Goal: Task Accomplishment & Management: Complete application form

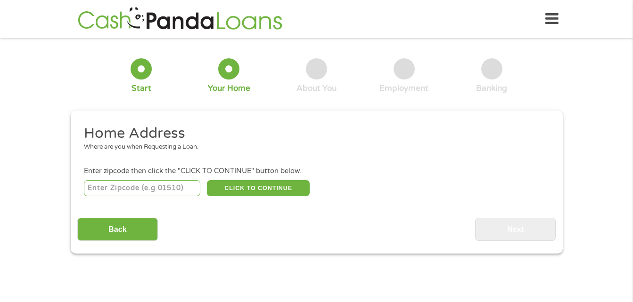
click at [155, 184] on input "number" at bounding box center [142, 188] width 116 height 16
type input "29611"
click at [292, 186] on button "CLICK TO CONTINUE" at bounding box center [258, 188] width 103 height 16
type input "29611"
type input "[GEOGRAPHIC_DATA]"
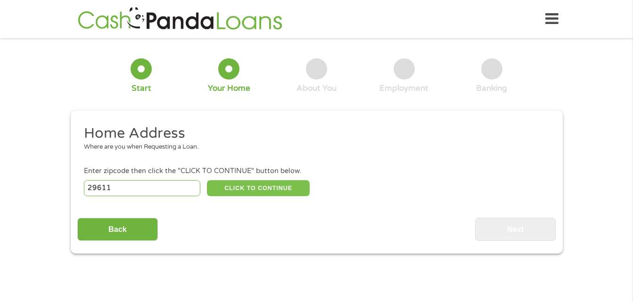
select select "[US_STATE]"
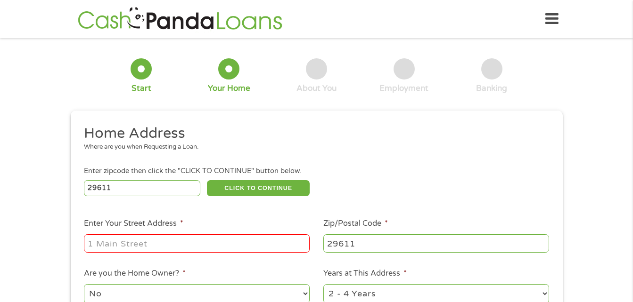
click at [109, 245] on input "Enter Your Street Address *" at bounding box center [197, 244] width 226 height 18
type input "[STREET_ADDRESS][GEOGRAPHIC_DATA][PERSON_NAME]"
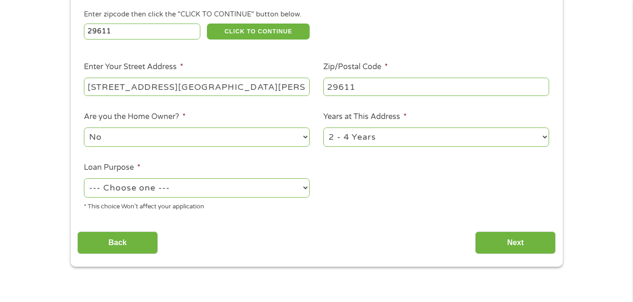
scroll to position [176, 0]
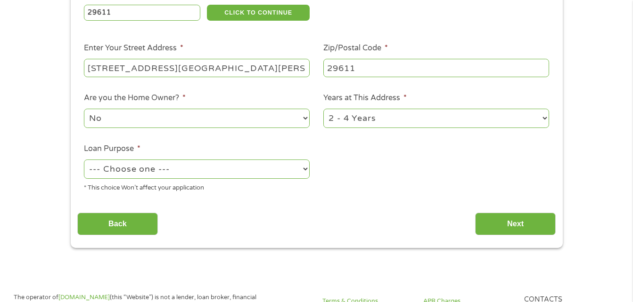
click at [305, 170] on select "--- Choose one --- Pay Bills Debt Consolidation Home Improvement Major Purchase…" at bounding box center [197, 169] width 226 height 19
select select "paybills"
click at [84, 160] on select "--- Choose one --- Pay Bills Debt Consolidation Home Improvement Major Purchase…" at bounding box center [197, 169] width 226 height 19
click at [498, 227] on input "Next" at bounding box center [515, 224] width 81 height 23
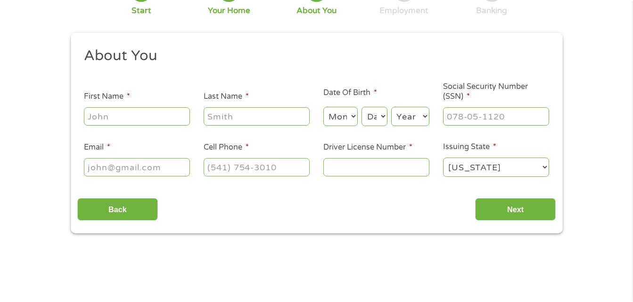
scroll to position [0, 0]
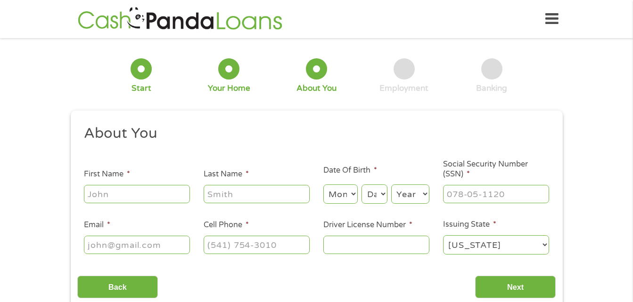
click at [145, 194] on input "First Name *" at bounding box center [137, 194] width 106 height 18
type input "[PERSON_NAME]"
select select "7"
select select "19"
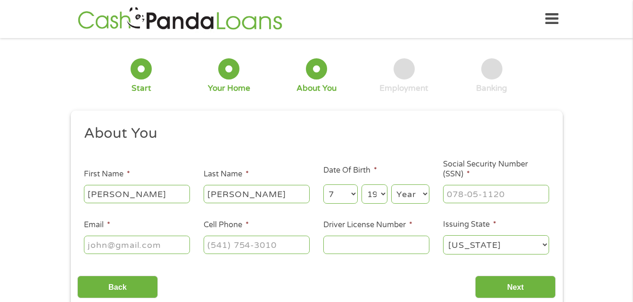
select select "1978"
type input "[EMAIL_ADDRESS][DOMAIN_NAME]"
type input "[PHONE_NUMBER]"
click at [472, 192] on input "___-__-____" at bounding box center [496, 194] width 106 height 18
type input "249-39-4866"
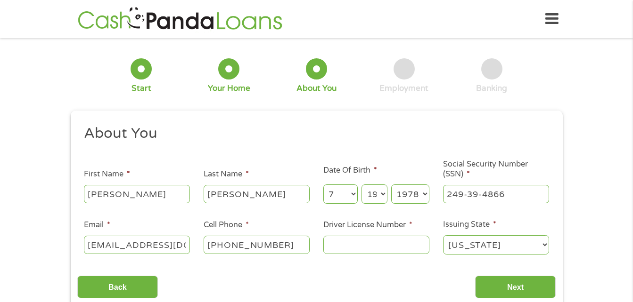
click at [373, 249] on input "Driver License Number *" at bounding box center [376, 245] width 106 height 18
type input "007782466"
click at [493, 292] on input "Next" at bounding box center [515, 287] width 81 height 23
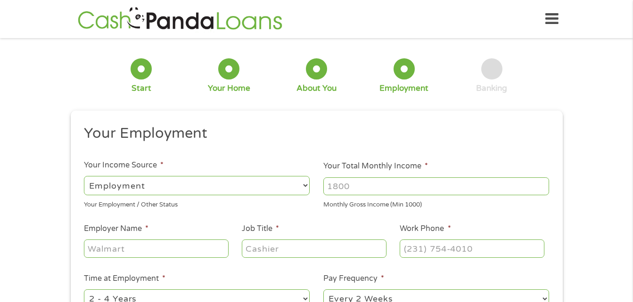
scroll to position [4, 4]
click at [334, 186] on input "Your Total Monthly Income *" at bounding box center [436, 187] width 226 height 18
type input "3000"
click at [203, 250] on input "Employer Name *" at bounding box center [156, 249] width 144 height 18
type input "AD USA DISTRIBUTION"
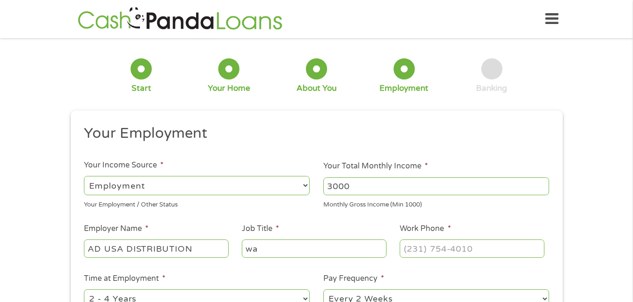
type input "w"
type input "Warehouse Associate"
type input "[PHONE_NUMBER]"
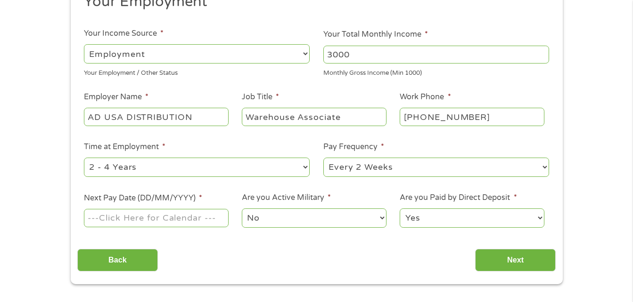
scroll to position [151, 0]
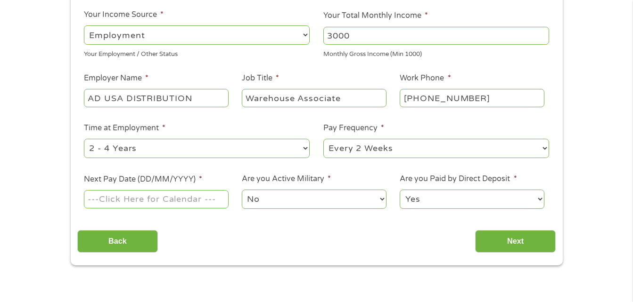
click at [304, 147] on select "--- Choose one --- 1 Year or less 1 - 2 Years 2 - 4 Years Over 4 Years" at bounding box center [197, 148] width 226 height 19
select select "12months"
click at [84, 139] on select "--- Choose one --- 1 Year or less 1 - 2 Years 2 - 4 Years Over 4 Years" at bounding box center [197, 148] width 226 height 19
click at [545, 148] on select "--- Choose one --- Every 2 Weeks Every Week Monthly Semi-Monthly" at bounding box center [436, 148] width 226 height 19
select select "weekly"
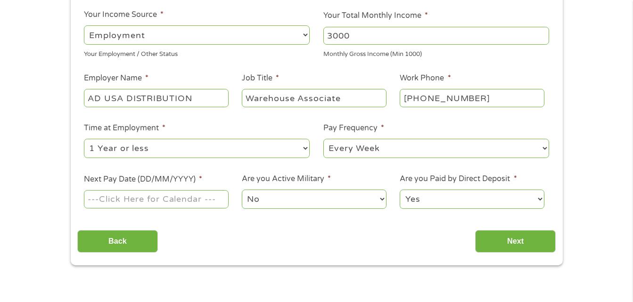
click at [323, 139] on select "--- Choose one --- Every 2 Weeks Every Week Monthly Semi-Monthly" at bounding box center [436, 148] width 226 height 19
click at [214, 200] on input "Next Pay Date (DD/MM/YYYY) *" at bounding box center [156, 199] width 144 height 18
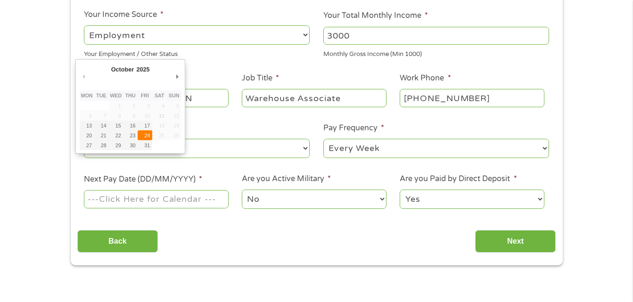
type input "24/10/2025"
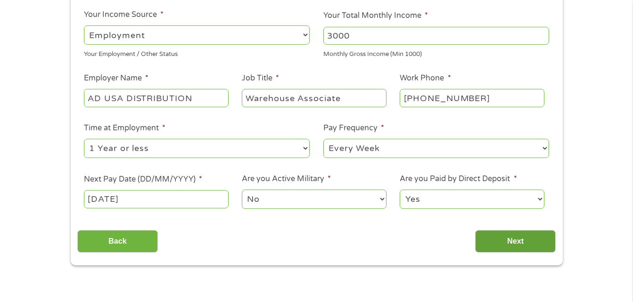
click at [507, 244] on input "Next" at bounding box center [515, 241] width 81 height 23
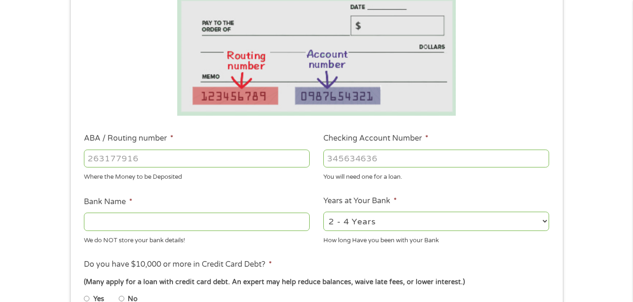
scroll to position [188, 0]
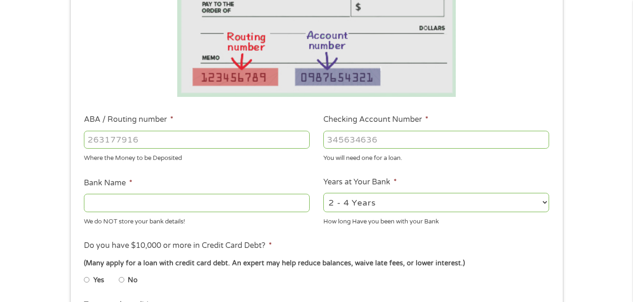
click at [107, 206] on input "Bank Name *" at bounding box center [197, 203] width 226 height 18
type input "w"
type input "Wells Fargo"
click at [92, 141] on input "ABA / Routing number *" at bounding box center [197, 140] width 226 height 18
click at [85, 278] on input "Yes" at bounding box center [87, 280] width 6 height 15
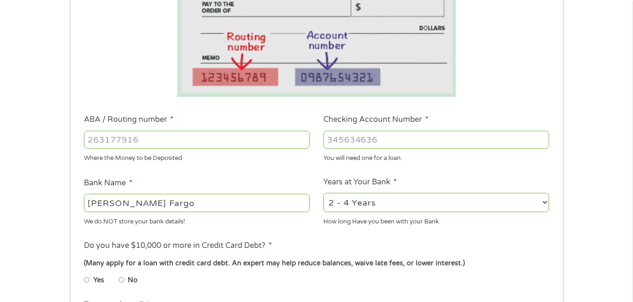
radio input "true"
click at [121, 279] on input "No" at bounding box center [122, 280] width 6 height 15
radio input "true"
click at [91, 139] on input "ABA / Routing number *" at bounding box center [197, 140] width 226 height 18
type input "053207766"
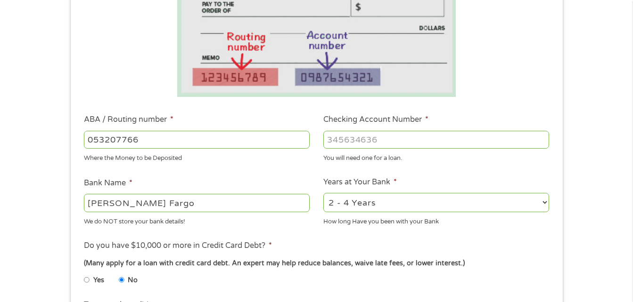
type input "WELLS FARGO BANK"
type input "053207766"
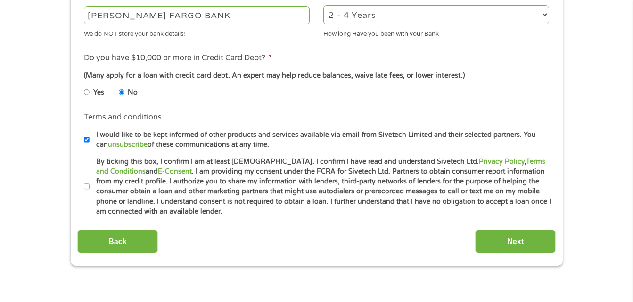
scroll to position [377, 0]
type input "7537687415"
click at [86, 185] on input "By ticking this box, I confirm I am at least 18 years old. I confirm I have rea…" at bounding box center [87, 186] width 6 height 15
checkbox input "true"
click at [519, 242] on input "Next" at bounding box center [515, 241] width 81 height 23
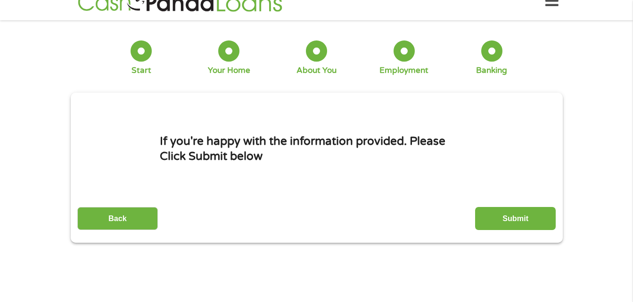
scroll to position [0, 0]
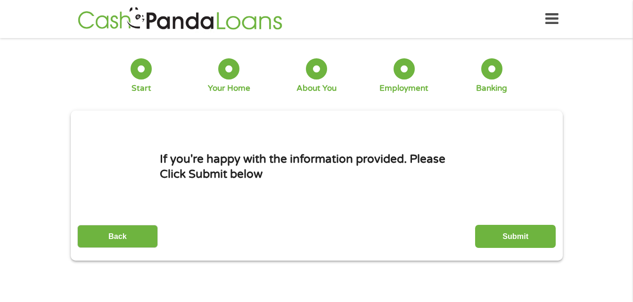
click at [519, 242] on input "Submit" at bounding box center [515, 236] width 81 height 23
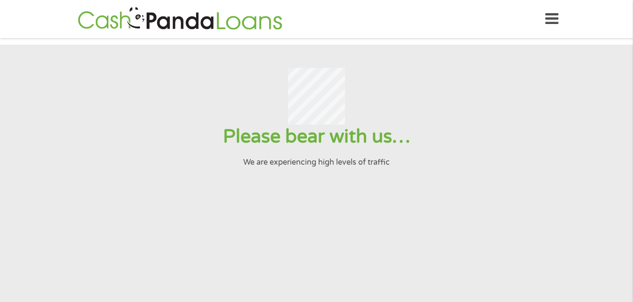
click at [475, 225] on input "Submit" at bounding box center [515, 236] width 81 height 23
click at [549, 22] on icon at bounding box center [551, 19] width 13 height 23
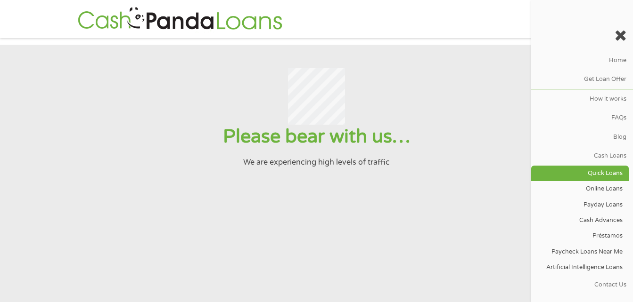
click at [596, 169] on link "Quick Loans" at bounding box center [580, 174] width 98 height 16
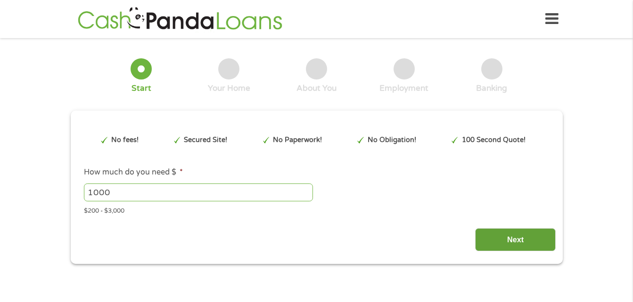
click at [511, 243] on input "Next" at bounding box center [515, 239] width 81 height 23
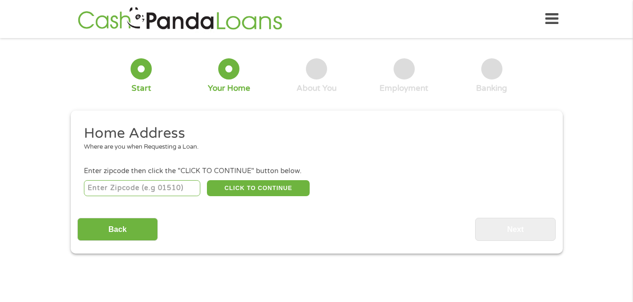
click at [111, 192] on input "number" at bounding box center [142, 188] width 116 height 16
type input "29611"
select select "[US_STATE]"
click at [239, 193] on button "CLICK TO CONTINUE" at bounding box center [258, 188] width 103 height 16
type input "29611"
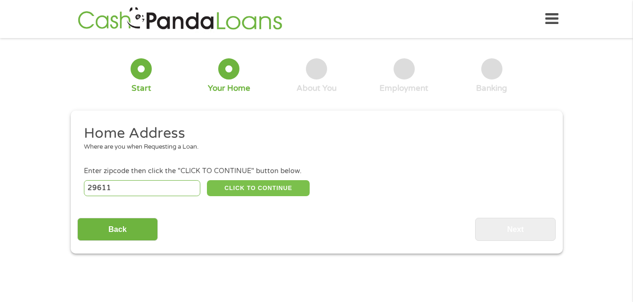
type input "[GEOGRAPHIC_DATA]"
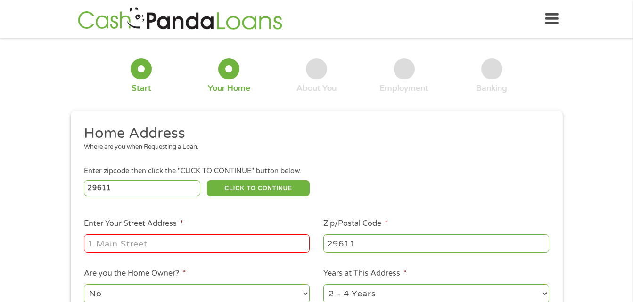
click at [161, 239] on input "Enter Your Street Address *" at bounding box center [197, 244] width 226 height 18
type input "[STREET_ADDRESS][GEOGRAPHIC_DATA][PERSON_NAME]"
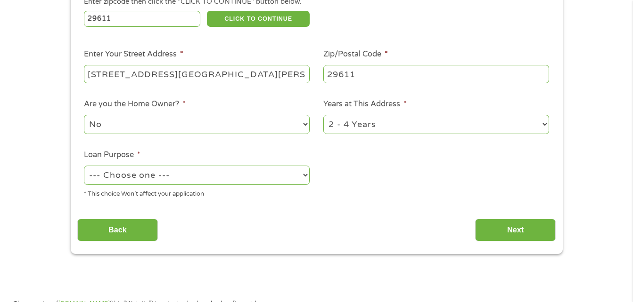
scroll to position [176, 0]
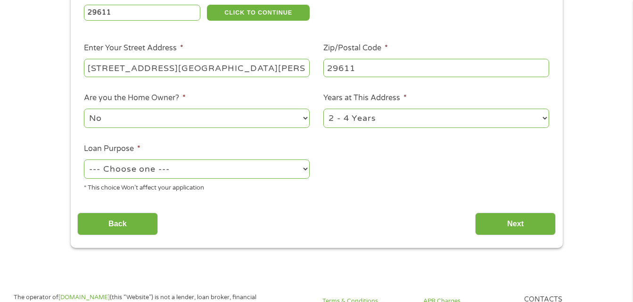
click at [305, 168] on select "--- Choose one --- Pay Bills Debt Consolidation Home Improvement Major Purchase…" at bounding box center [197, 169] width 226 height 19
select select "paybills"
click at [84, 160] on select "--- Choose one --- Pay Bills Debt Consolidation Home Improvement Major Purchase…" at bounding box center [197, 169] width 226 height 19
click at [516, 220] on input "Next" at bounding box center [515, 224] width 81 height 23
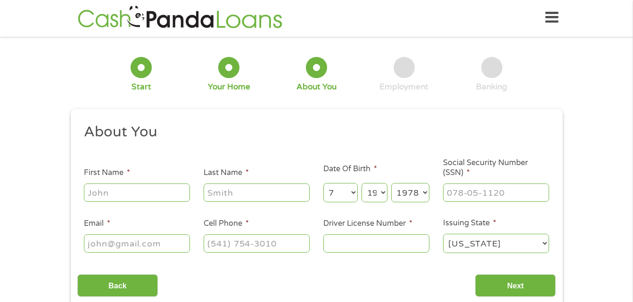
scroll to position [0, 0]
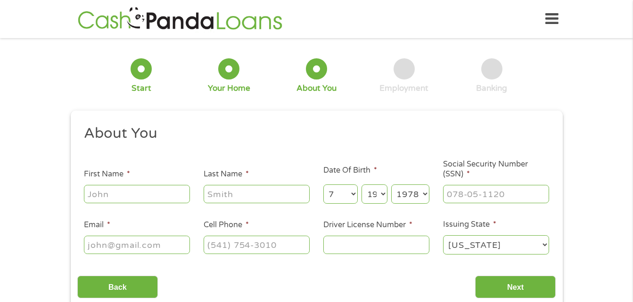
click at [137, 194] on input "First Name *" at bounding box center [137, 194] width 106 height 18
type input "[PERSON_NAME]"
type input "[EMAIL_ADDRESS][DOMAIN_NAME]"
type input "[PHONE_NUMBER]"
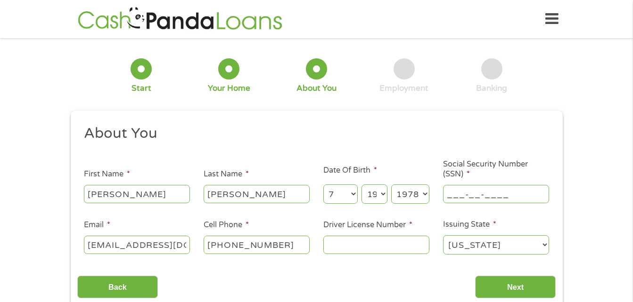
click at [468, 195] on input "___-__-____" at bounding box center [496, 194] width 106 height 18
type input "249-39-4866"
click at [379, 244] on input "Driver License Number *" at bounding box center [376, 245] width 106 height 18
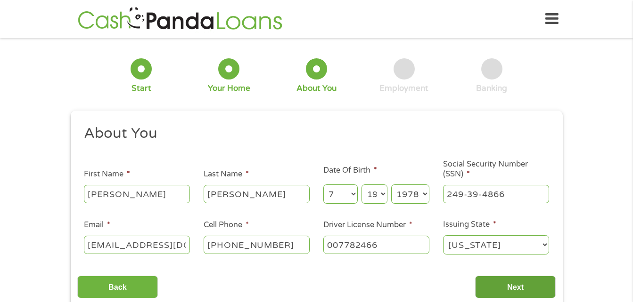
type input "007782466"
click at [524, 288] on input "Next" at bounding box center [515, 287] width 81 height 23
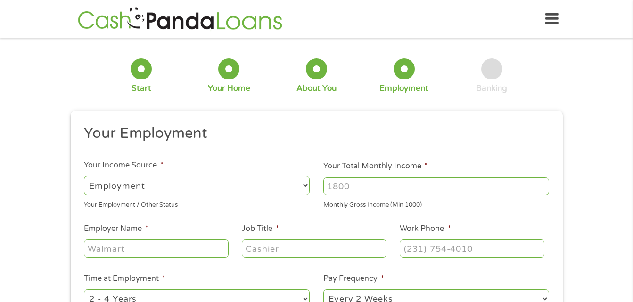
scroll to position [4, 4]
click at [368, 186] on input "Your Total Monthly Income *" at bounding box center [436, 187] width 226 height 18
type input "3000"
click at [178, 253] on input "Employer Name *" at bounding box center [156, 249] width 144 height 18
type input "AD USA DISTRIBUTION"
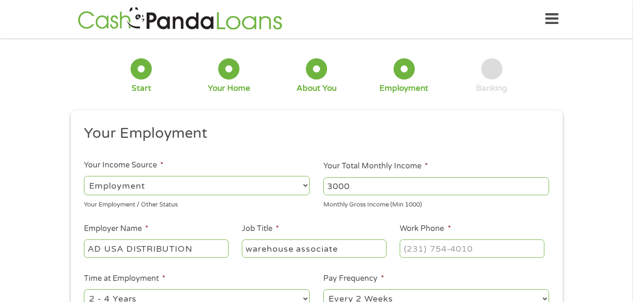
type input "warehouse associate"
type input "[PHONE_NUMBER]"
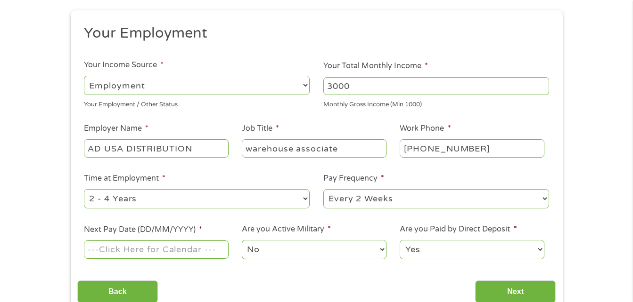
scroll to position [119, 0]
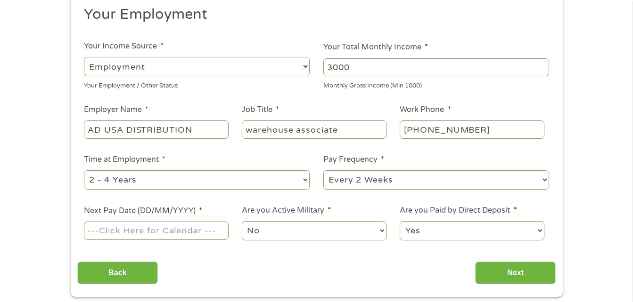
click at [304, 178] on select "--- Choose one --- 1 Year or less 1 - 2 Years 2 - 4 Years Over 4 Years" at bounding box center [197, 180] width 226 height 19
select select "12months"
click at [84, 171] on select "--- Choose one --- 1 Year or less 1 - 2 Years 2 - 4 Years Over 4 Years" at bounding box center [197, 180] width 226 height 19
click at [544, 179] on select "--- Choose one --- Every 2 Weeks Every Week Monthly Semi-Monthly" at bounding box center [436, 180] width 226 height 19
select select "weekly"
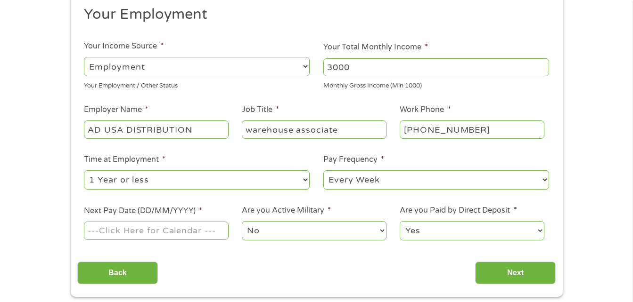
click at [323, 171] on select "--- Choose one --- Every 2 Weeks Every Week Monthly Semi-Monthly" at bounding box center [436, 180] width 226 height 19
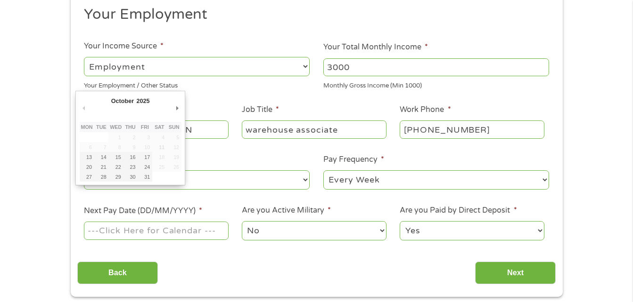
click at [201, 233] on input "Next Pay Date (DD/MM/YYYY) *" at bounding box center [156, 231] width 144 height 18
type input "[DATE]"
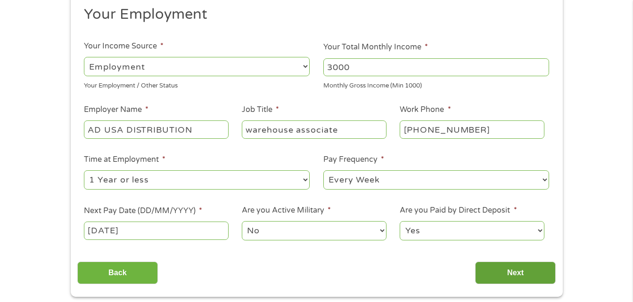
click at [512, 277] on input "Next" at bounding box center [515, 273] width 81 height 23
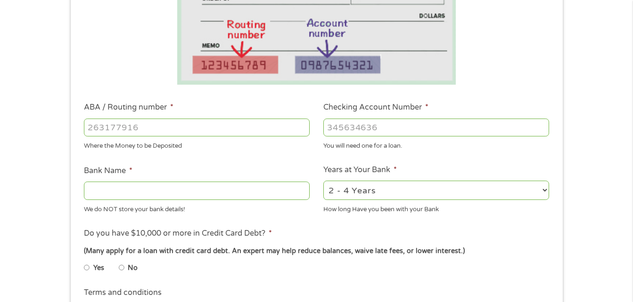
scroll to position [220, 0]
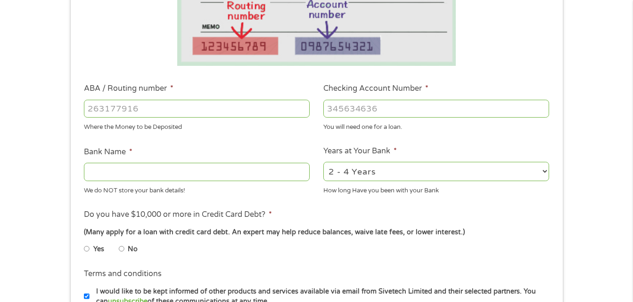
click at [192, 109] on input "ABA / Routing number *" at bounding box center [197, 109] width 226 height 18
type input "7537687415"
drag, startPoint x: 146, startPoint y: 107, endPoint x: 88, endPoint y: 106, distance: 58.0
click at [88, 106] on input "7537687415" at bounding box center [197, 109] width 226 height 18
click at [334, 109] on input "Checking Account Number *" at bounding box center [436, 109] width 226 height 18
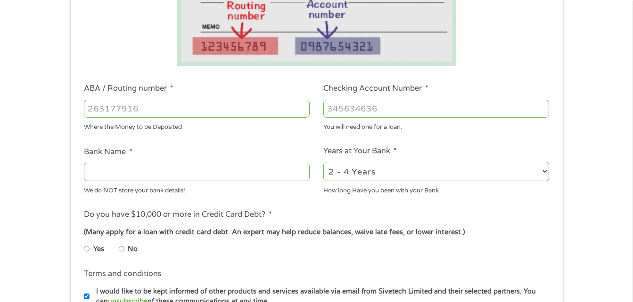
click at [156, 106] on input "ABA / Routing number *" at bounding box center [197, 109] width 226 height 18
click at [342, 109] on input "Checking Account Number *" at bounding box center [436, 109] width 226 height 18
click at [183, 106] on input "ABA / Routing number *" at bounding box center [197, 109] width 226 height 18
type input "05"
